Goal: Find specific page/section: Find specific page/section

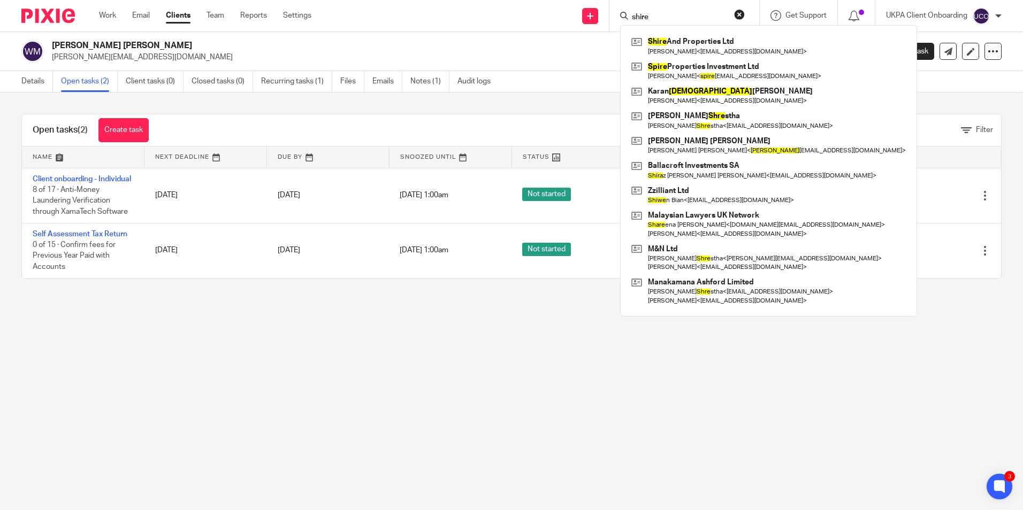
click at [663, 11] on form "shire" at bounding box center [688, 15] width 114 height 13
click at [672, 13] on input "shire" at bounding box center [679, 18] width 96 height 10
click at [672, 15] on input "shire" at bounding box center [679, 18] width 96 height 10
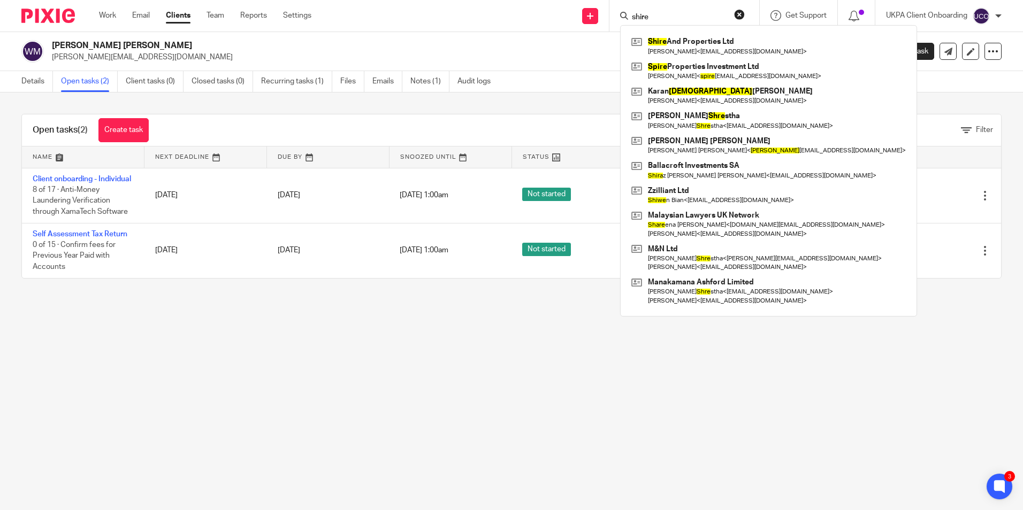
click at [672, 15] on input "shire" at bounding box center [679, 18] width 96 height 10
paste input "Shire And Properties Ltd"
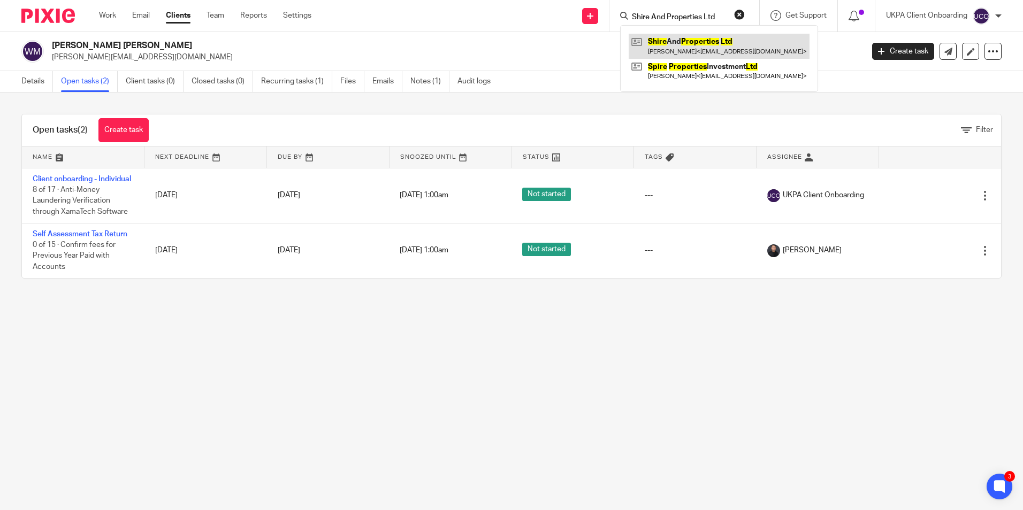
type input "Shire And Properties Ltd"
click at [680, 43] on link at bounding box center [718, 46] width 181 height 25
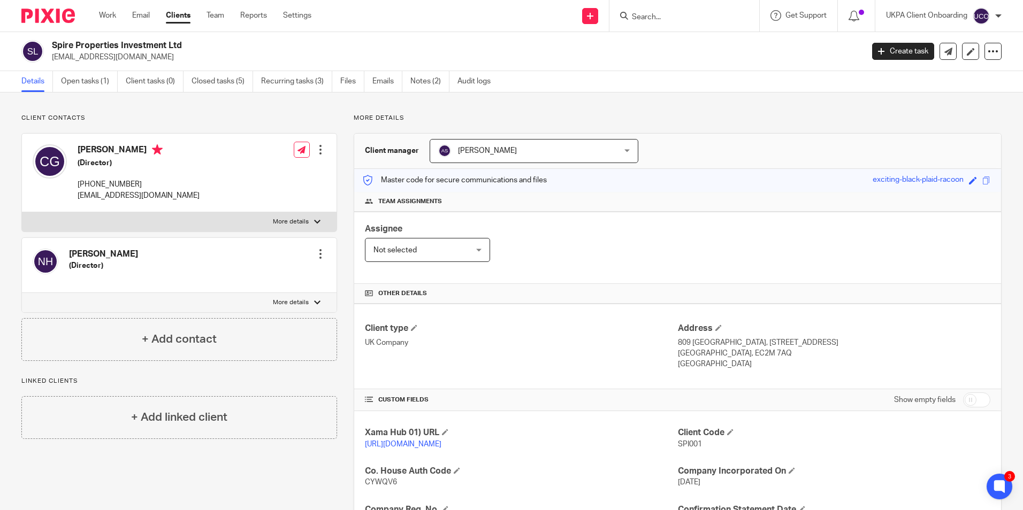
scroll to position [160, 0]
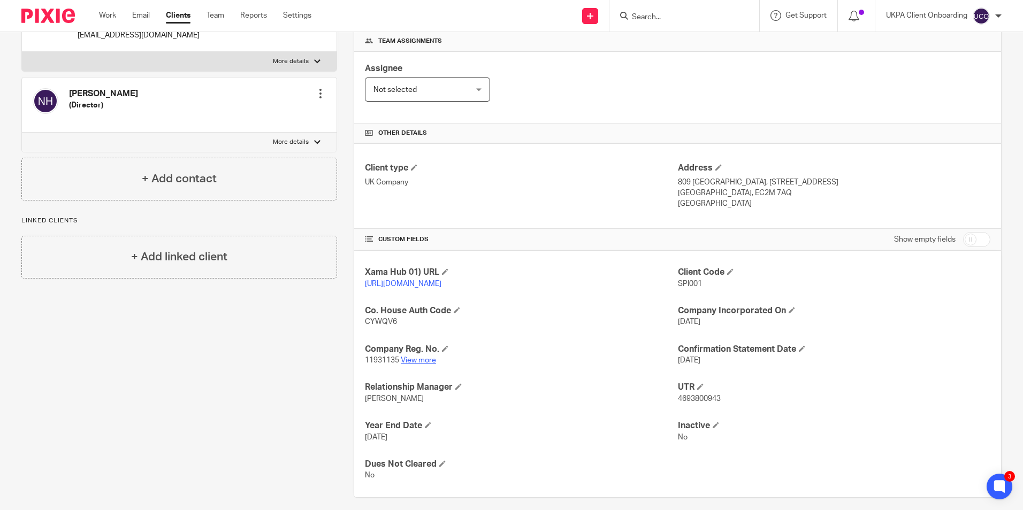
click at [432, 364] on link "View more" at bounding box center [418, 360] width 35 height 7
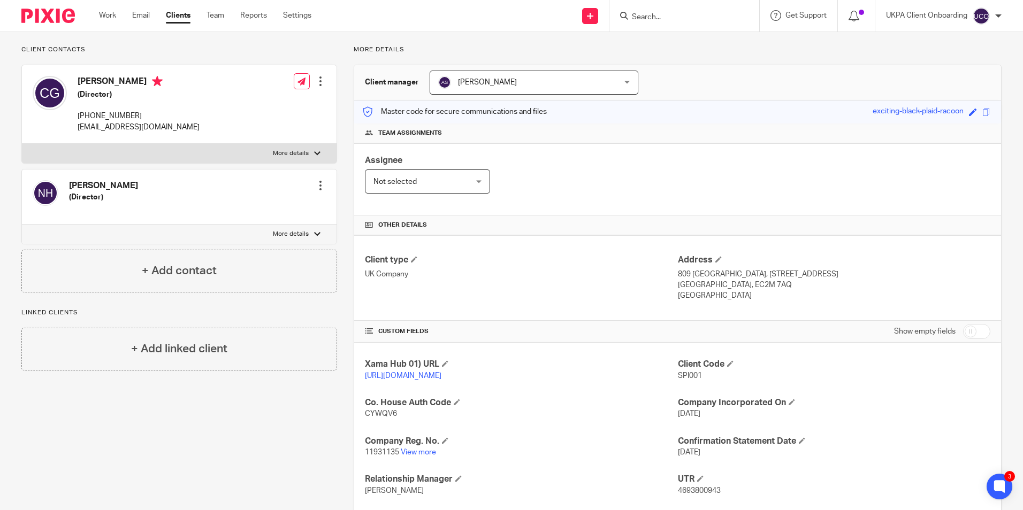
scroll to position [0, 0]
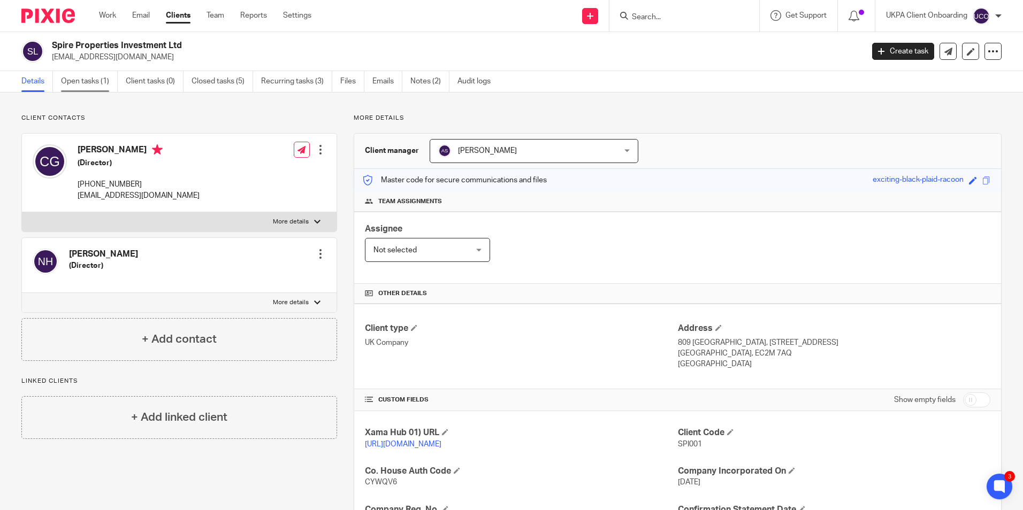
click at [106, 84] on link "Open tasks (1)" at bounding box center [89, 81] width 57 height 21
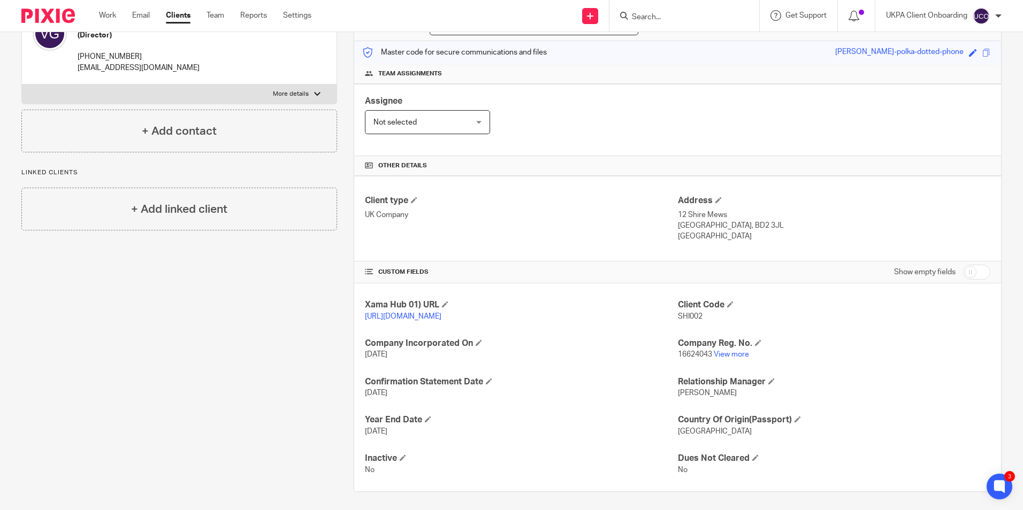
scroll to position [142, 0]
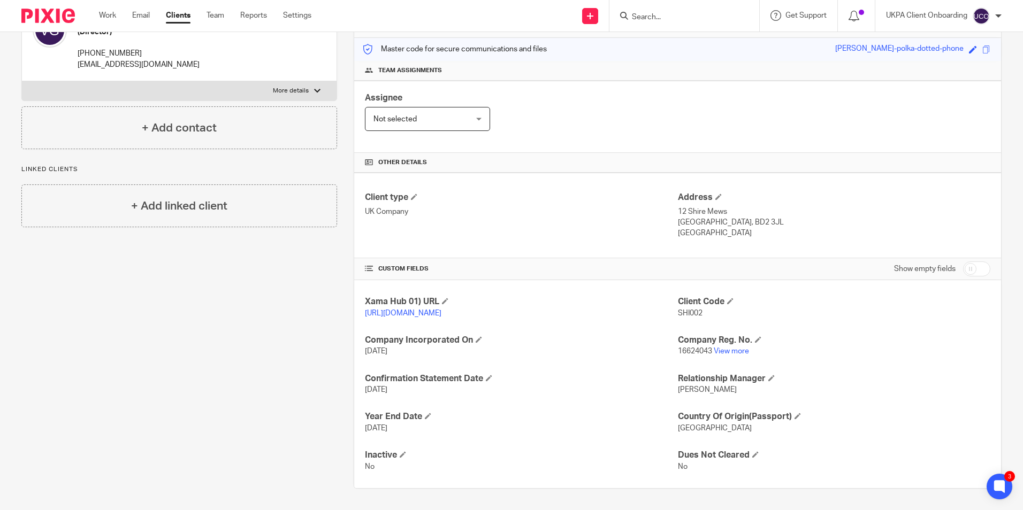
click at [719, 356] on p "16624043 View more" at bounding box center [834, 351] width 312 height 11
click at [720, 354] on link "View more" at bounding box center [731, 351] width 35 height 7
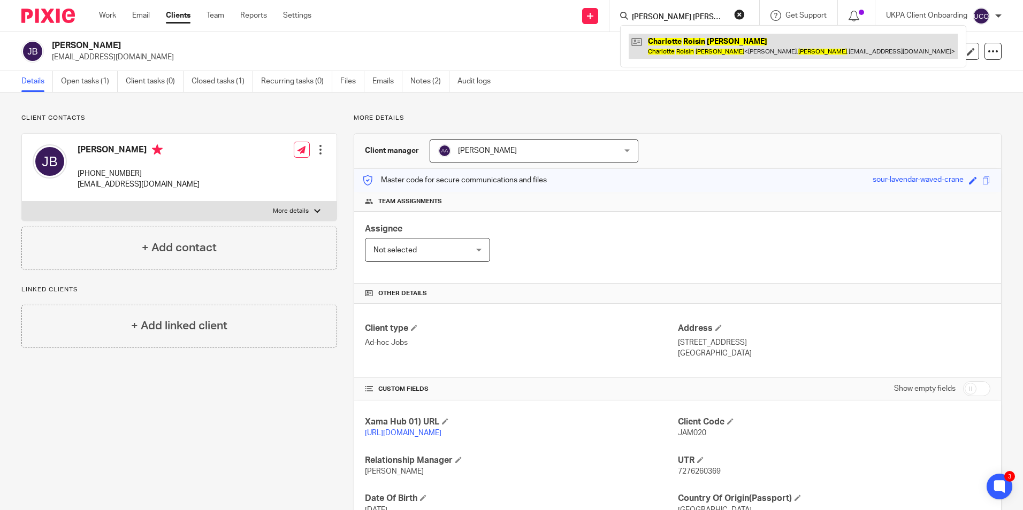
type input "[PERSON_NAME] [PERSON_NAME]"
click at [671, 41] on link at bounding box center [792, 46] width 329 height 25
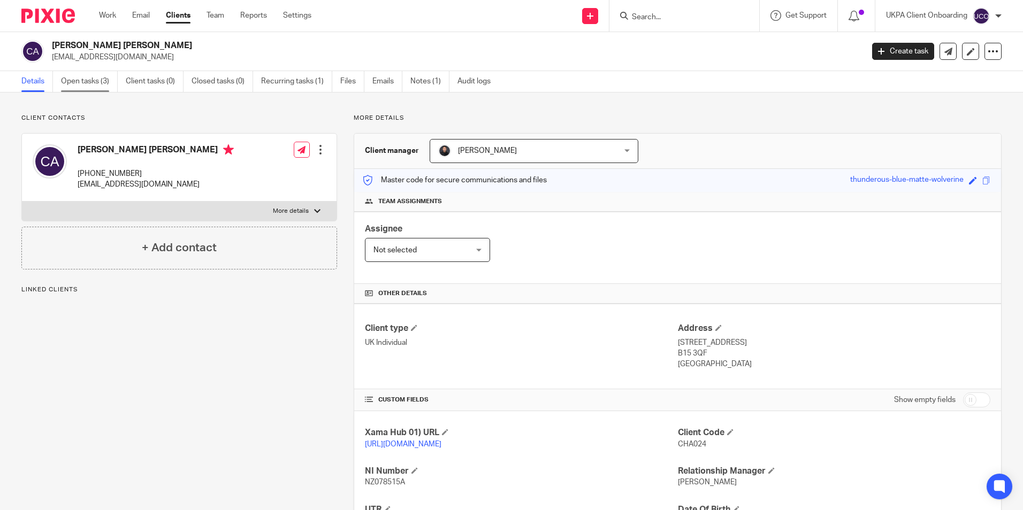
click at [85, 78] on link "Open tasks (3)" at bounding box center [89, 81] width 57 height 21
